Goal: Navigation & Orientation: Find specific page/section

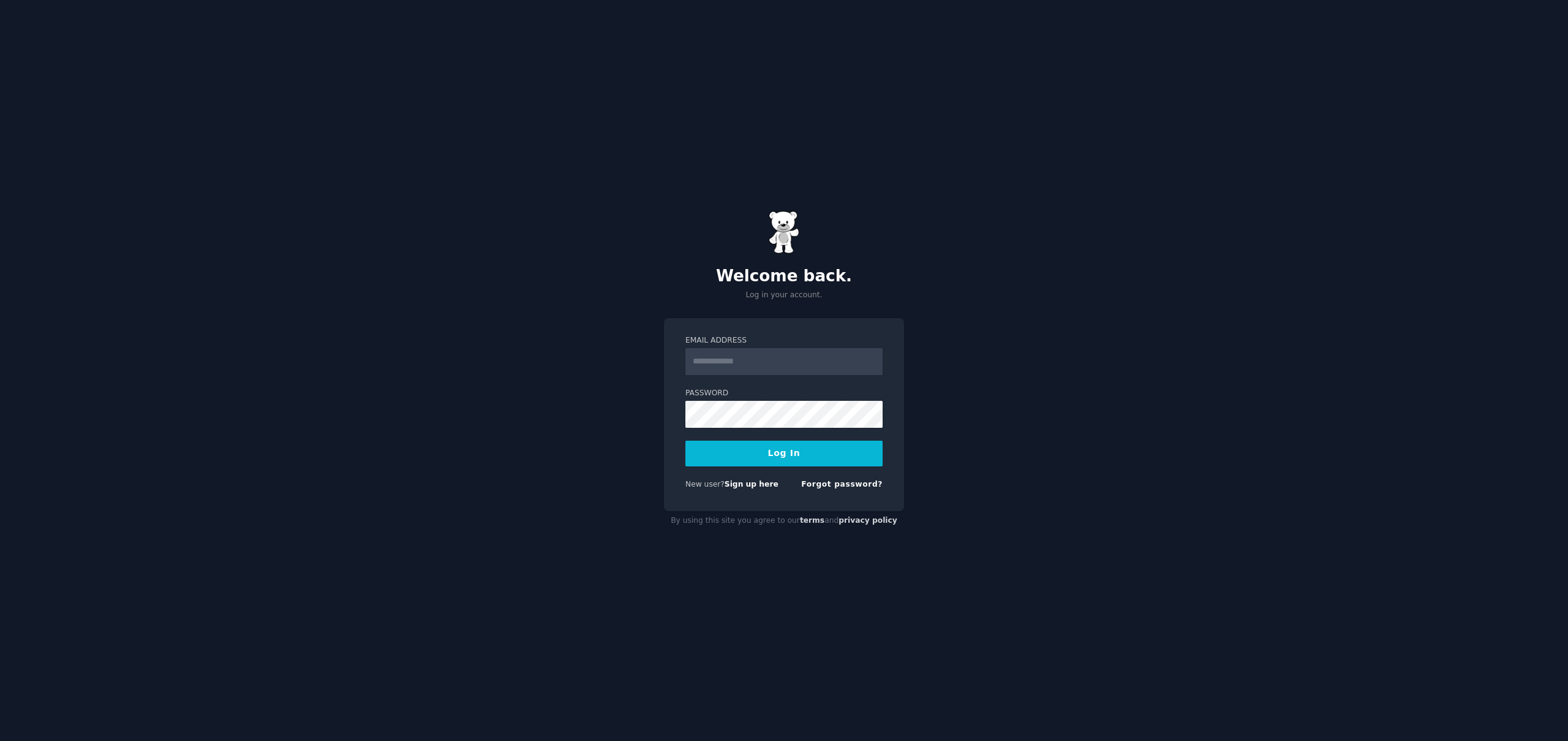
click at [799, 363] on input "Email Address" at bounding box center [784, 362] width 197 height 27
drag, startPoint x: 717, startPoint y: 367, endPoint x: 717, endPoint y: 379, distance: 12.0
click at [717, 367] on input "Email Address" at bounding box center [784, 362] width 197 height 27
click at [713, 363] on input "Email Address" at bounding box center [784, 362] width 197 height 27
type input "**********"
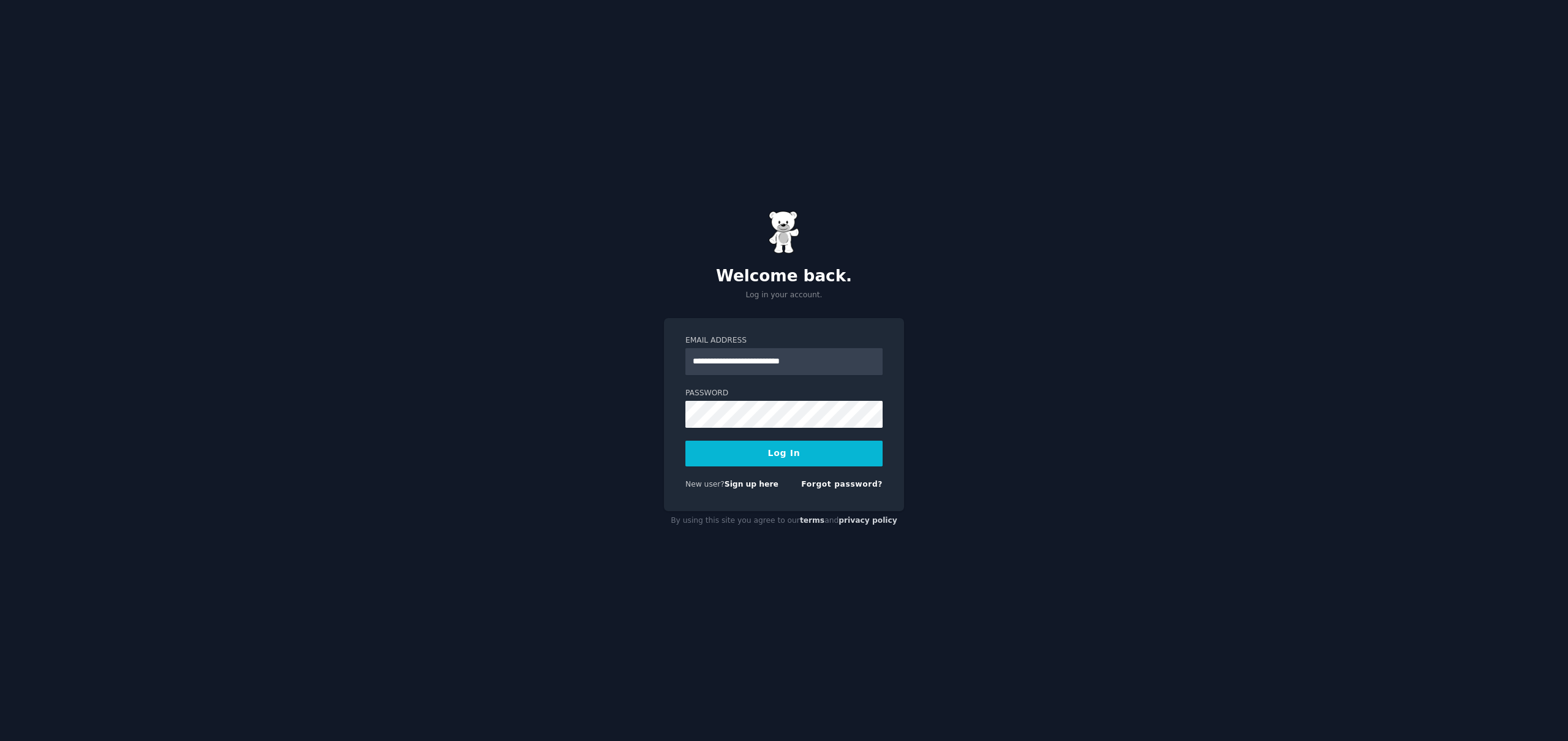
click at [770, 454] on button "Log In" at bounding box center [784, 454] width 197 height 26
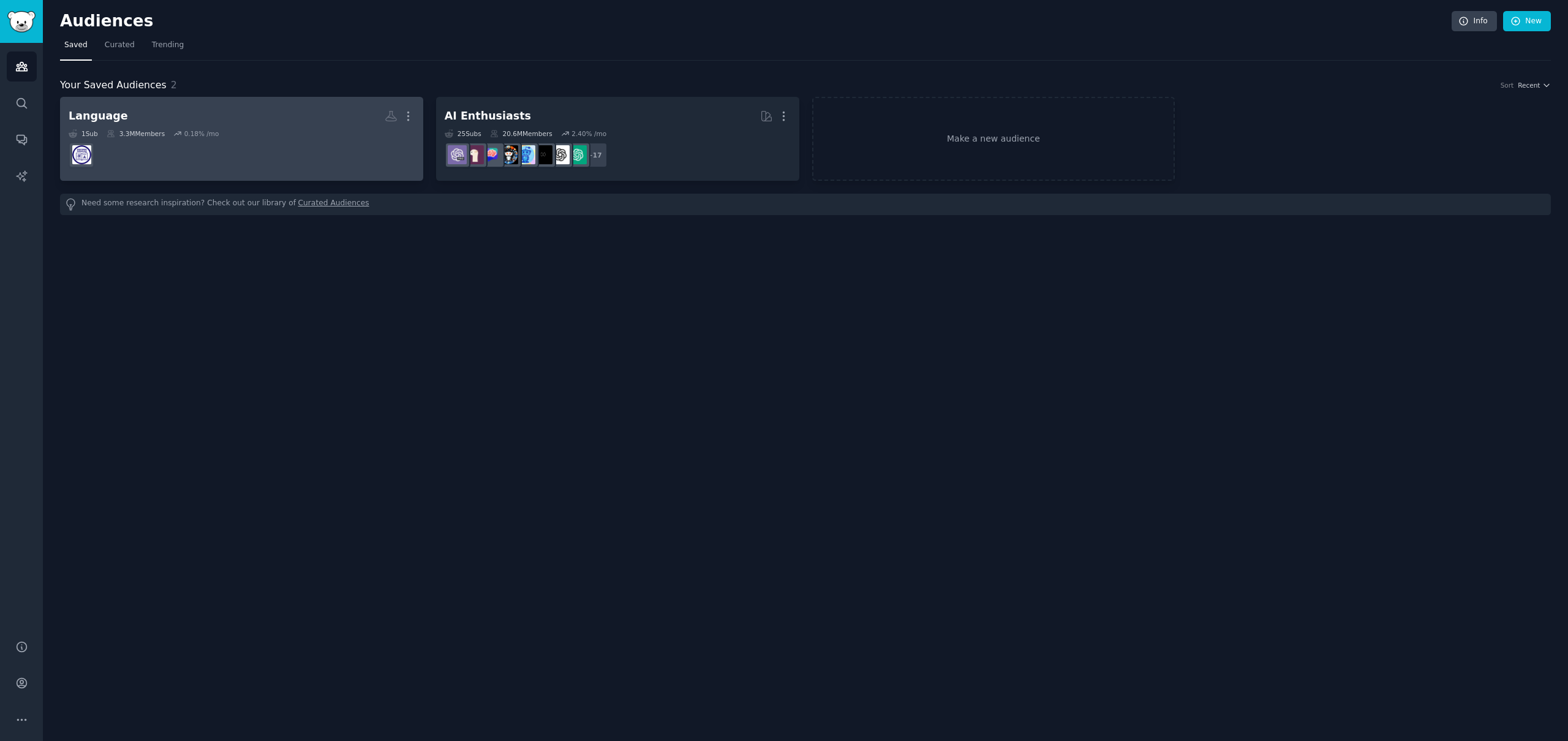
click at [287, 123] on h2 "Language More" at bounding box center [242, 116] width 346 height 21
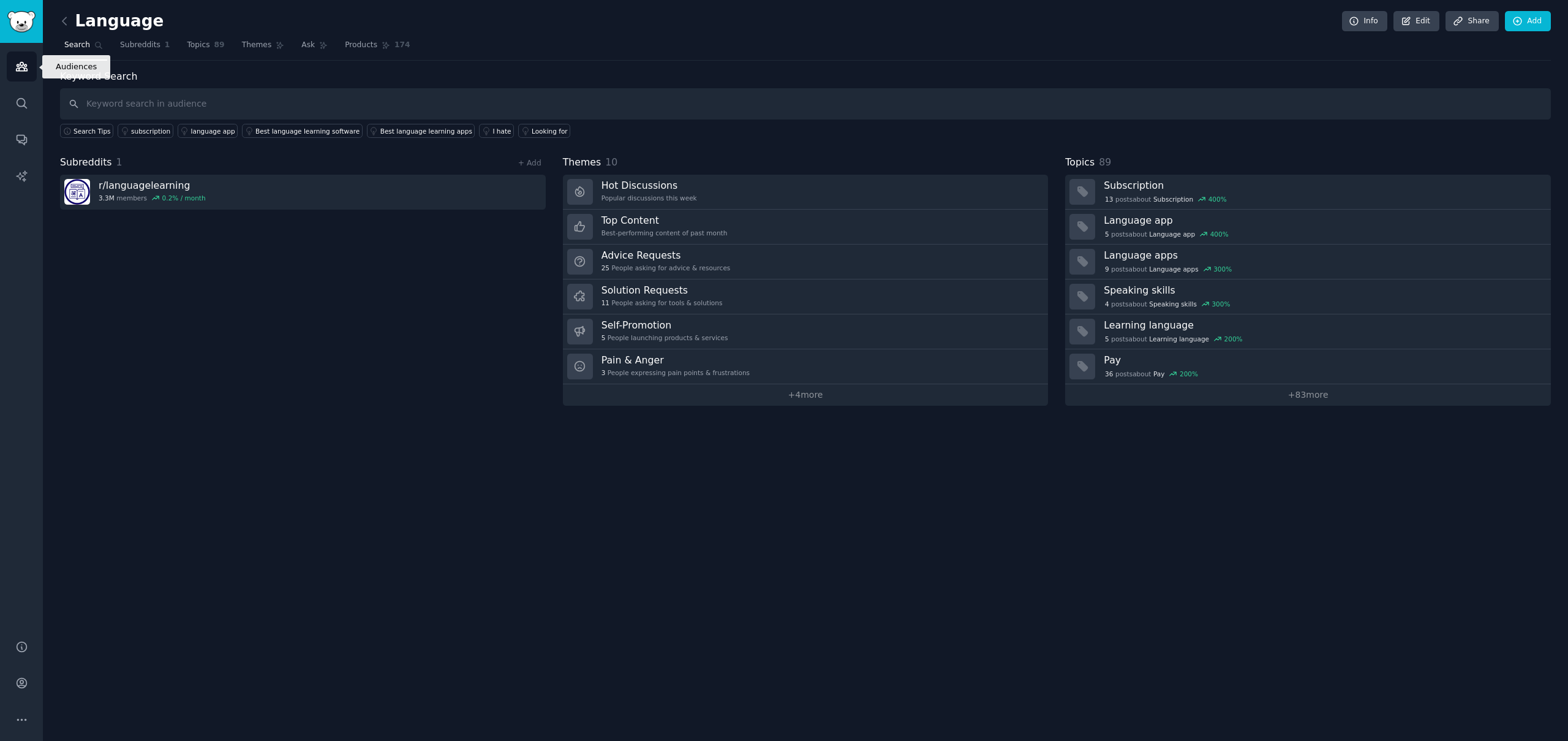
click at [23, 69] on icon "Sidebar" at bounding box center [21, 66] width 13 height 13
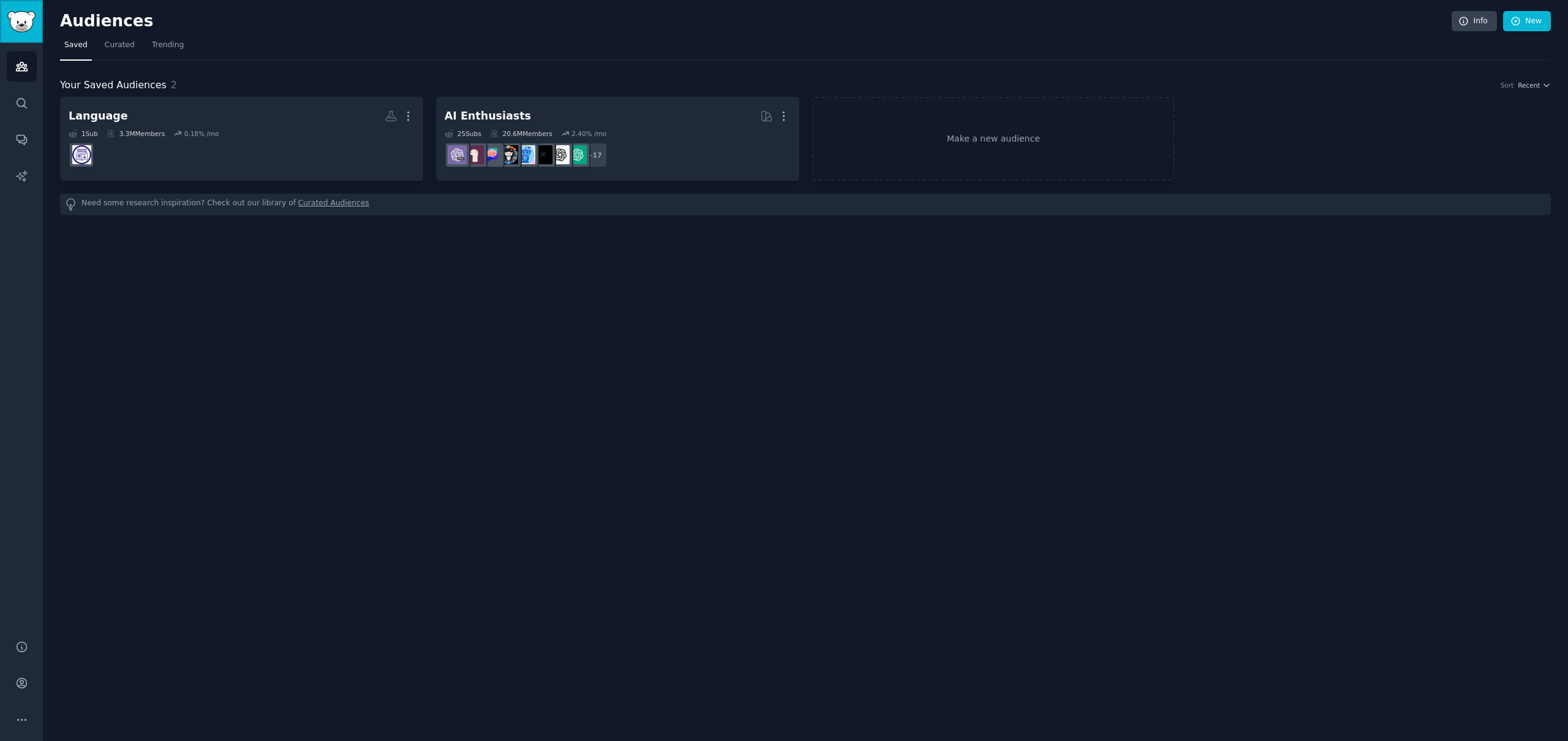
click at [28, 23] on img "Sidebar" at bounding box center [21, 21] width 28 height 21
click at [17, 145] on icon "Sidebar" at bounding box center [21, 139] width 13 height 13
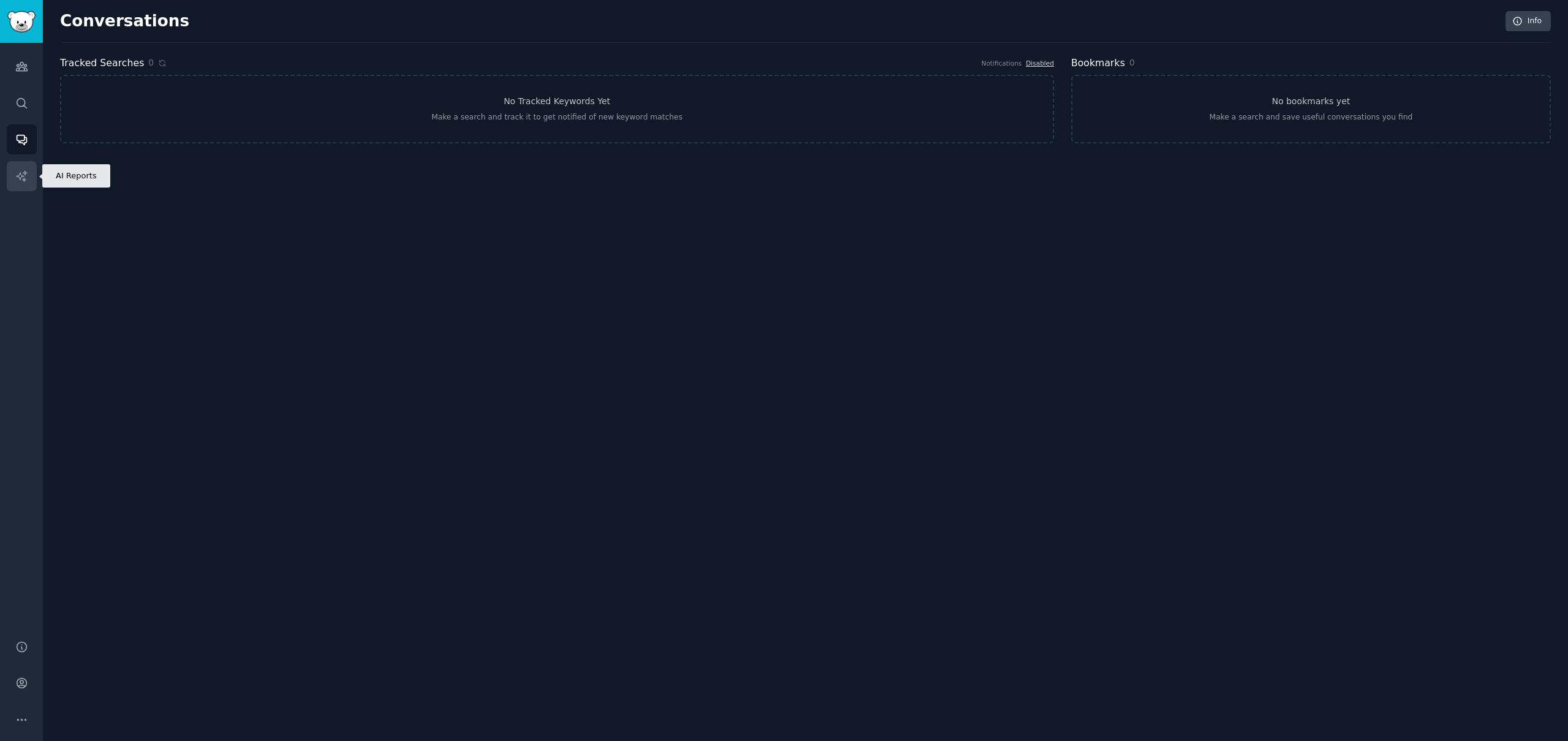
click at [17, 175] on icon "Sidebar" at bounding box center [21, 175] width 10 height 10
click at [31, 63] on link "Audiences" at bounding box center [21, 66] width 30 height 30
